Goal: Transaction & Acquisition: Download file/media

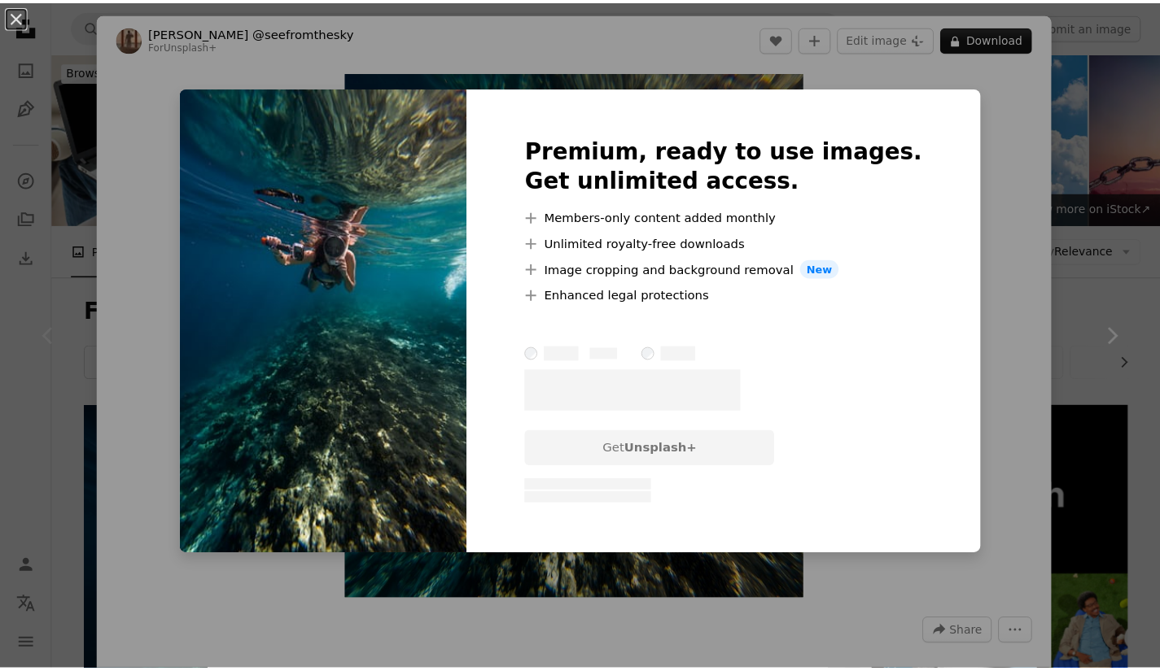
scroll to position [328, 0]
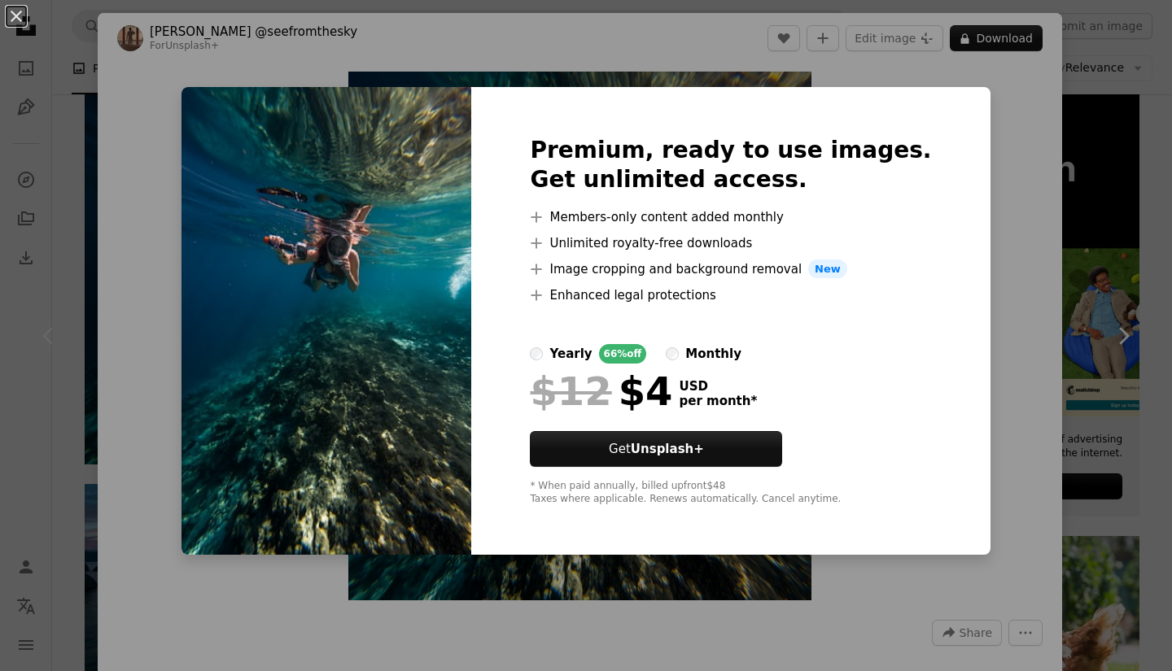
click at [1115, 140] on div "An X shape Premium, ready to use images. Get unlimited access. A plus sign Memb…" at bounding box center [586, 335] width 1172 height 671
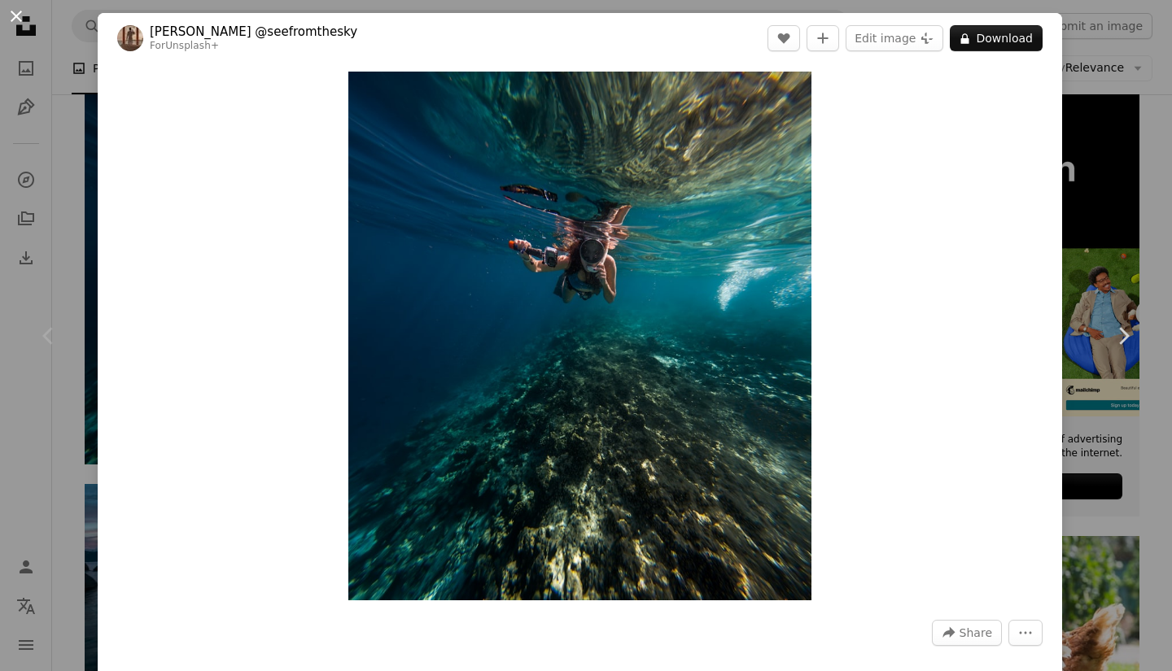
drag, startPoint x: 1094, startPoint y: 148, endPoint x: 15, endPoint y: 11, distance: 1087.0
click at [15, 11] on button "An X shape" at bounding box center [17, 17] width 20 height 20
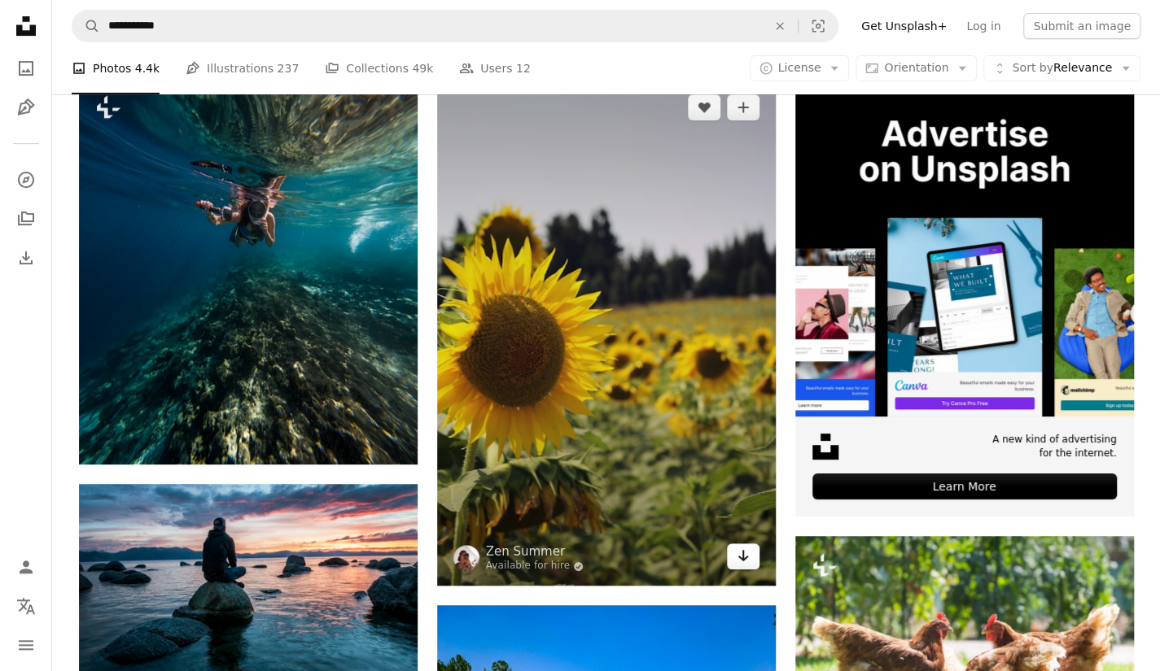
click at [746, 551] on icon "Arrow pointing down" at bounding box center [742, 556] width 13 height 20
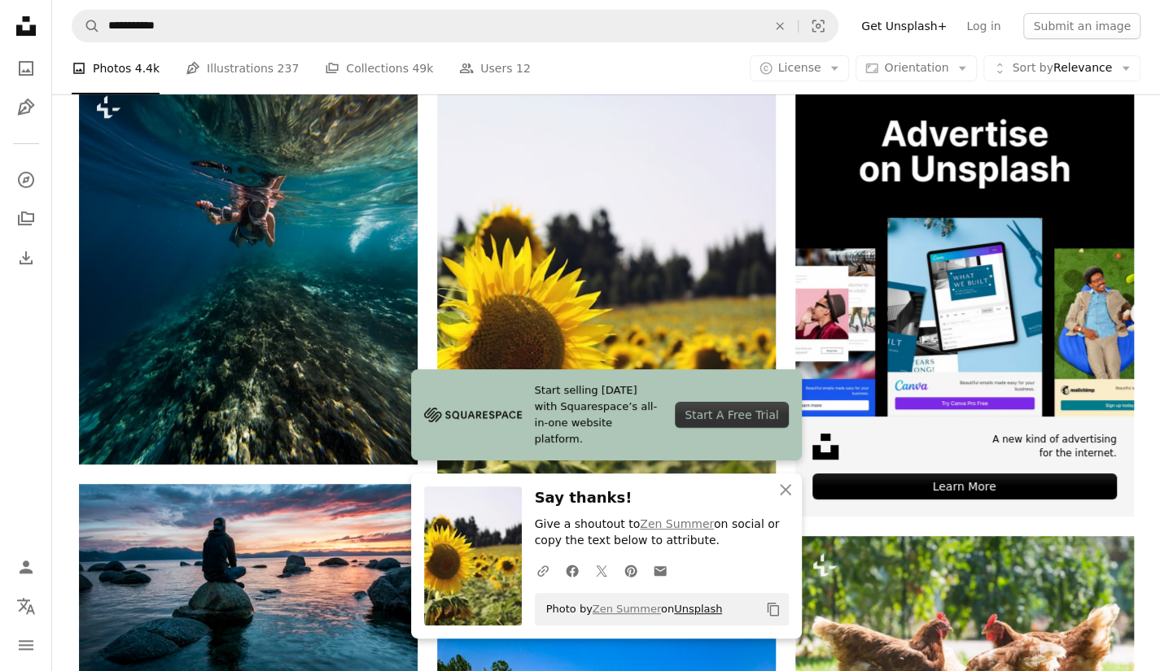
click at [674, 610] on link "Unsplash" at bounding box center [698, 609] width 48 height 12
